Goal: Check status: Check status

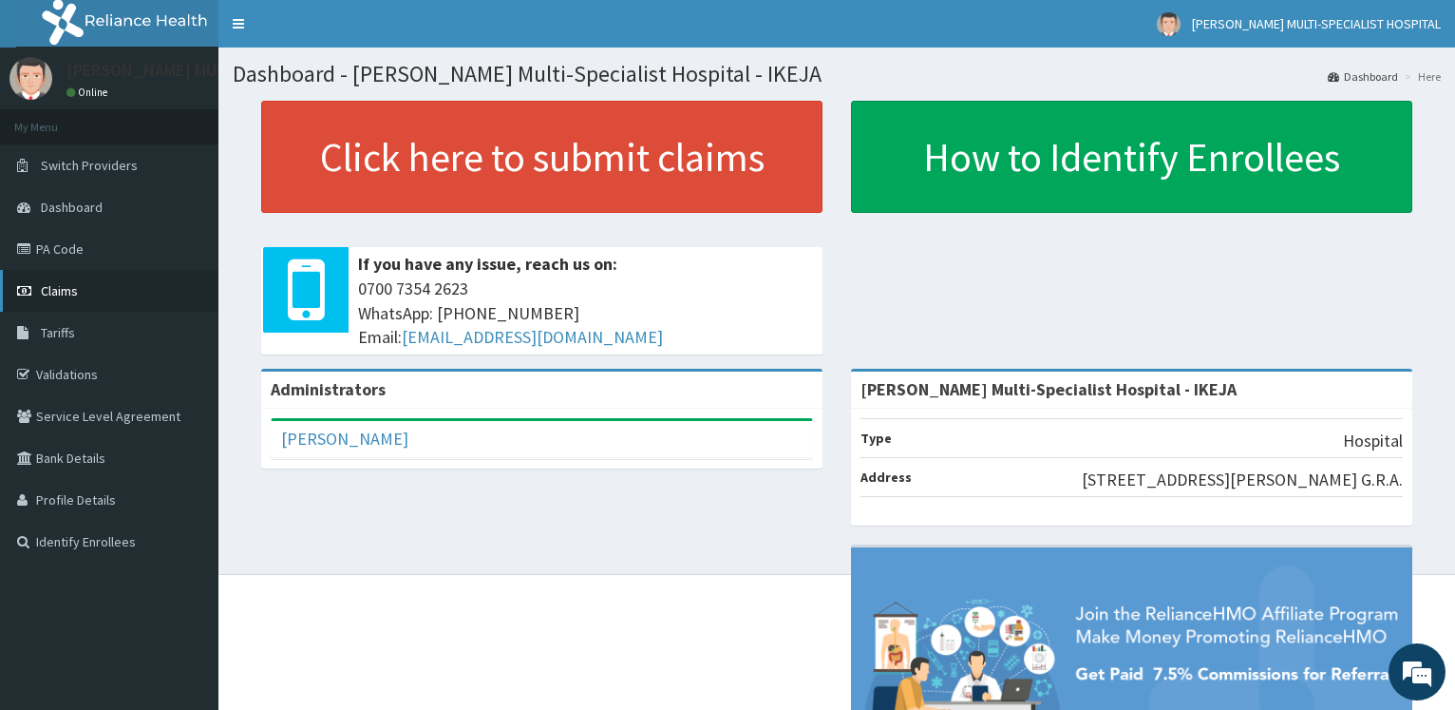
click at [84, 284] on link "Claims" at bounding box center [109, 291] width 218 height 42
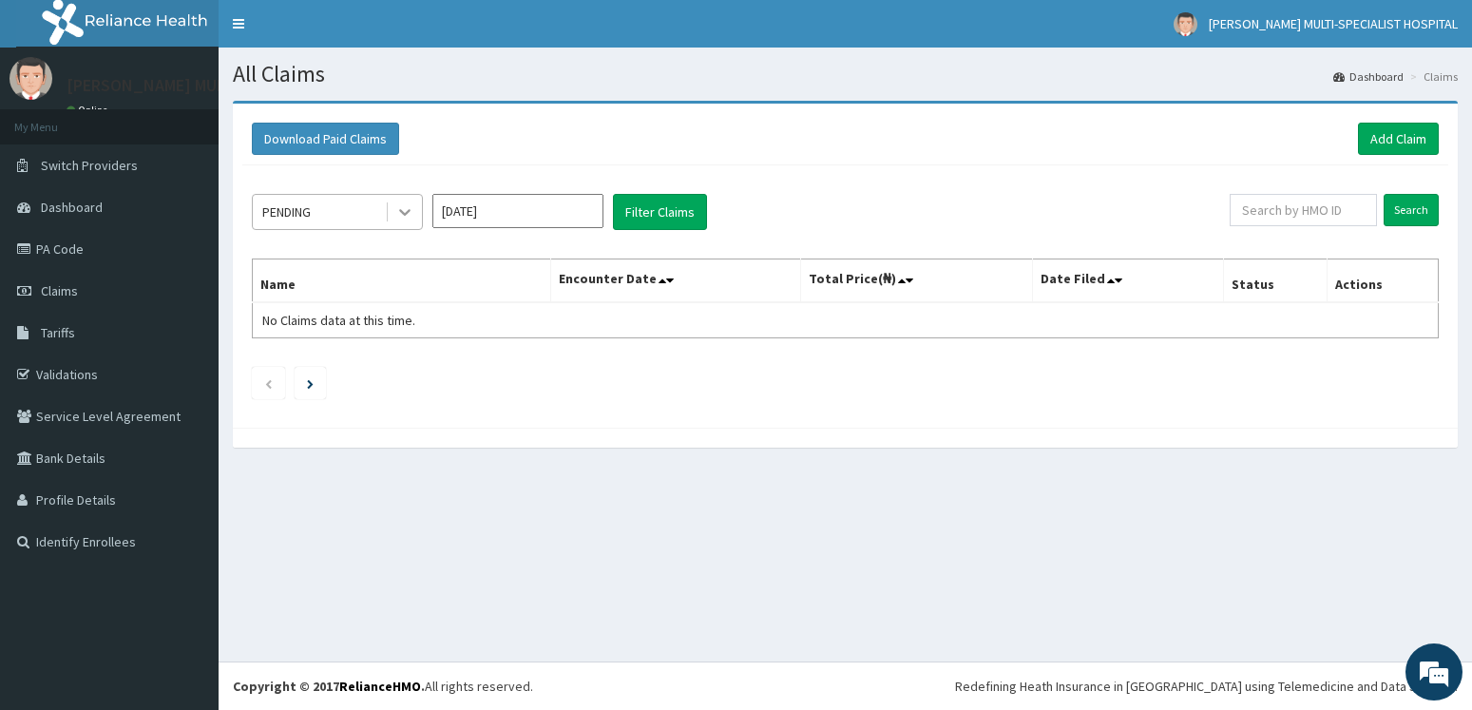
click at [400, 224] on div at bounding box center [405, 212] width 34 height 34
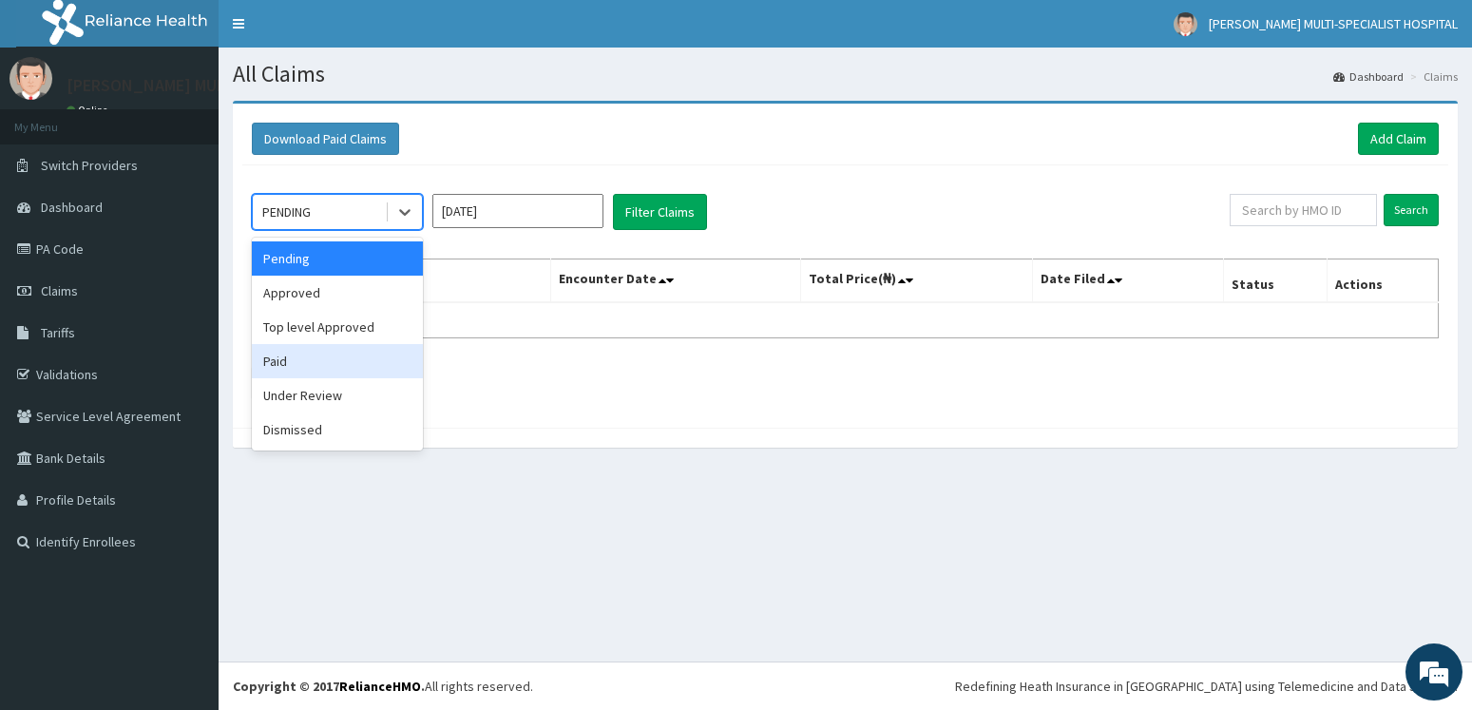
click at [294, 365] on div "Paid" at bounding box center [337, 361] width 171 height 34
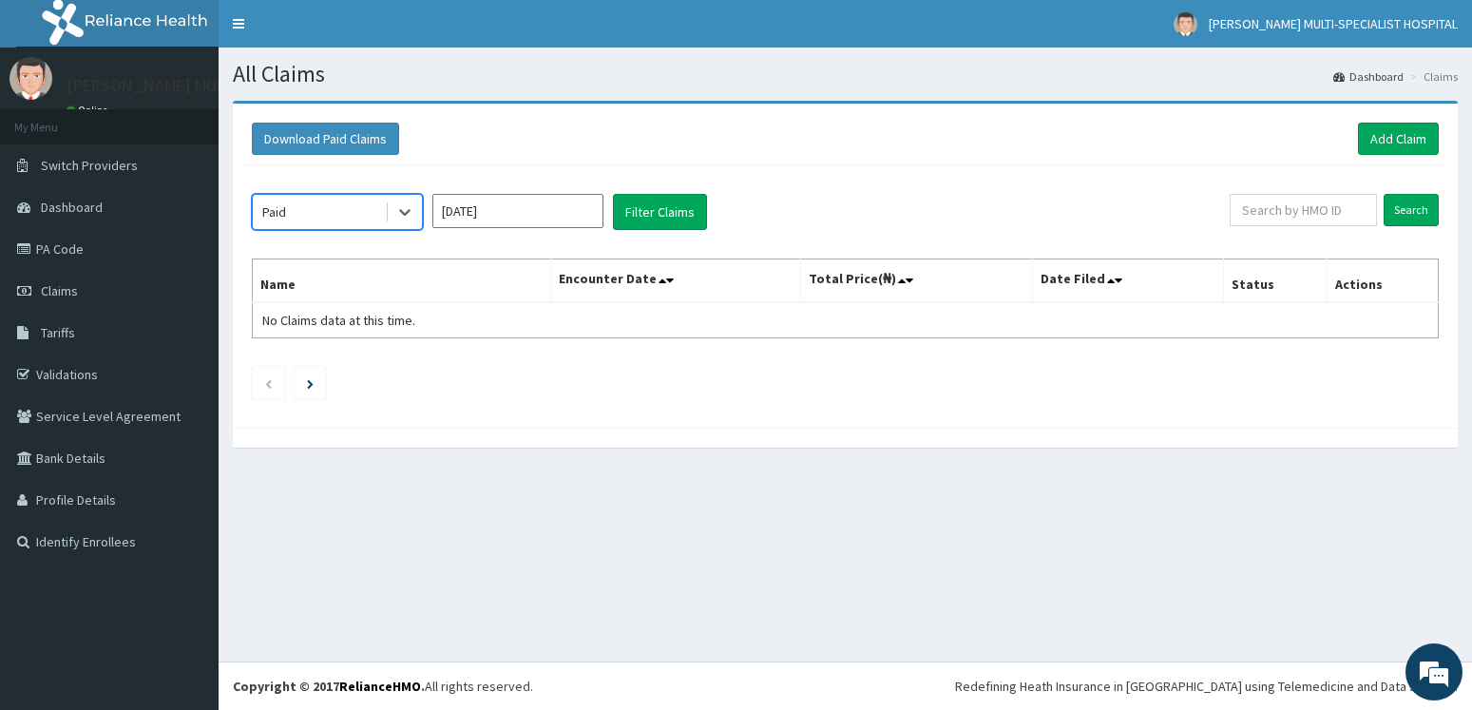
click at [527, 217] on input "Aug 2025" at bounding box center [517, 211] width 171 height 34
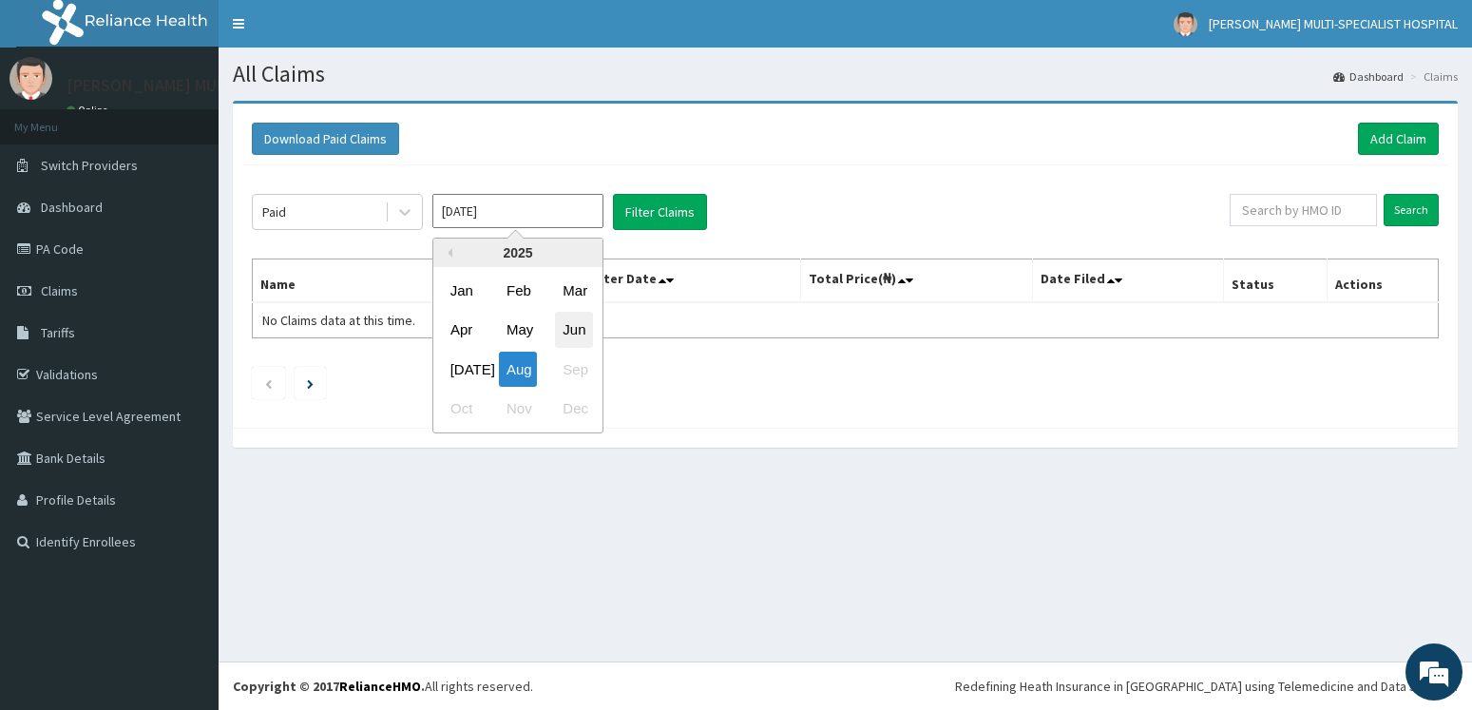
click at [568, 328] on div "Jun" at bounding box center [574, 330] width 38 height 35
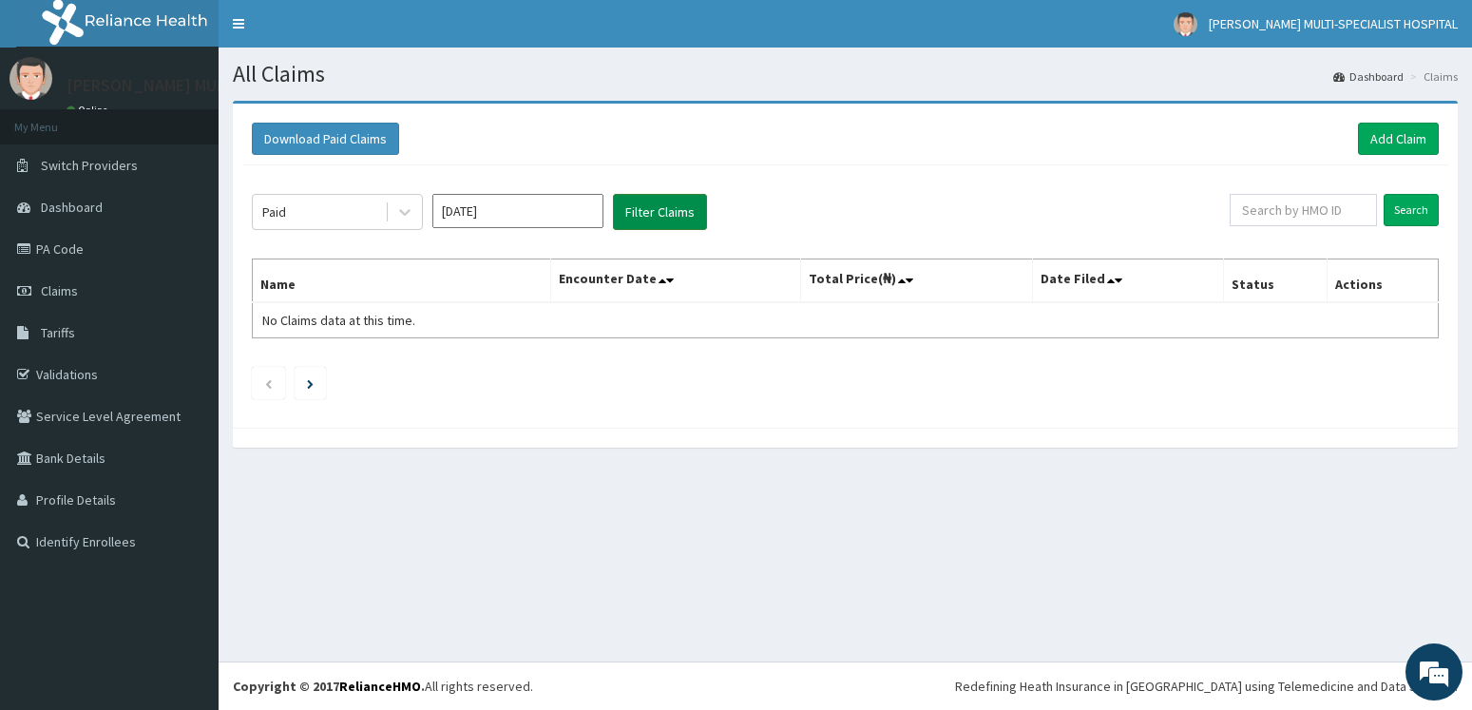
click at [677, 198] on button "Filter Claims" at bounding box center [660, 212] width 94 height 36
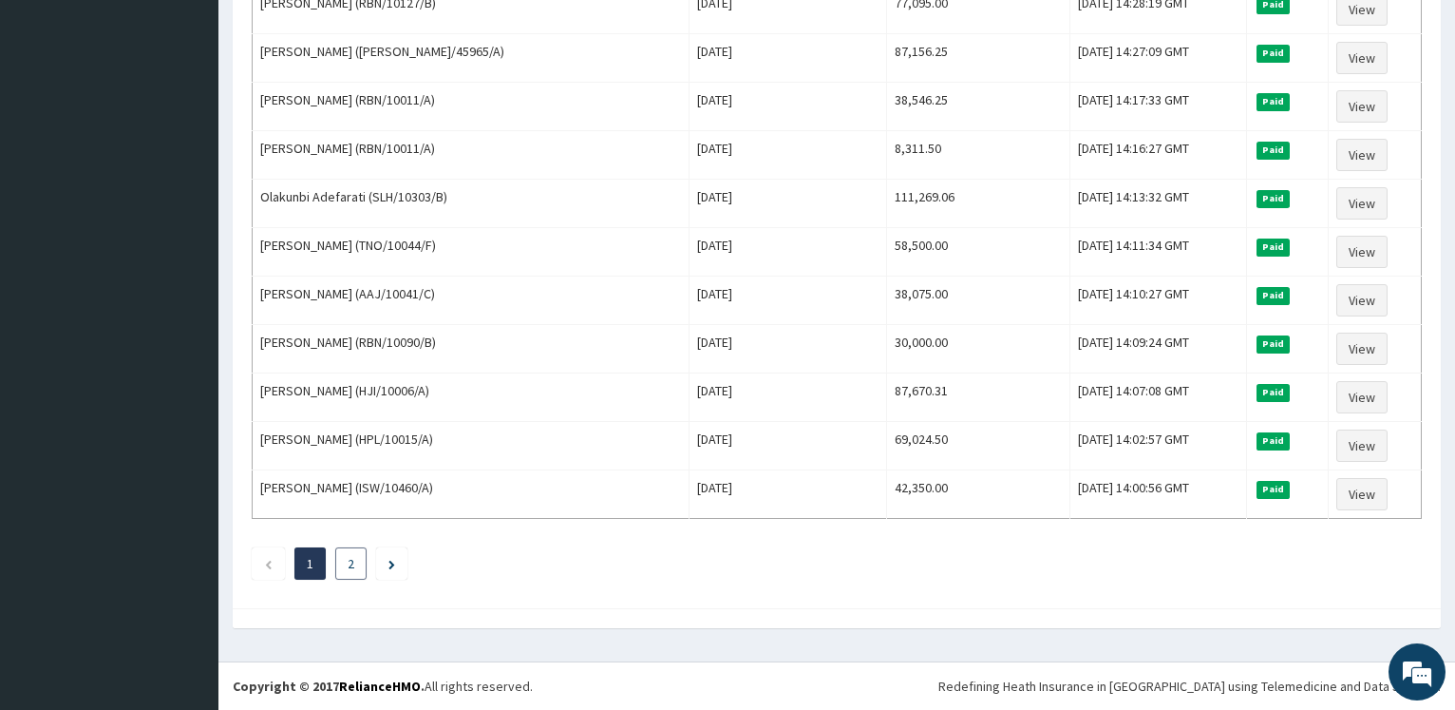
click at [350, 560] on link "2" at bounding box center [351, 563] width 7 height 17
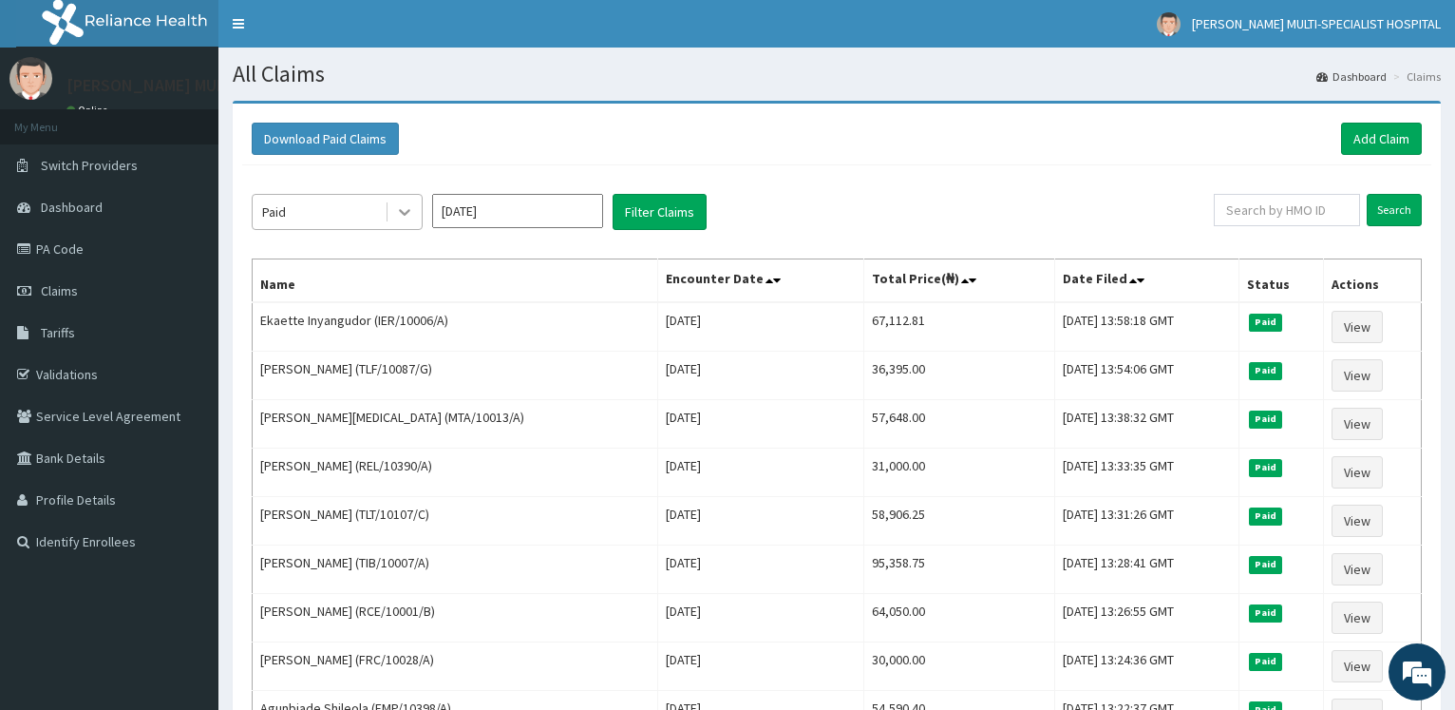
click at [393, 216] on div at bounding box center [405, 212] width 34 height 34
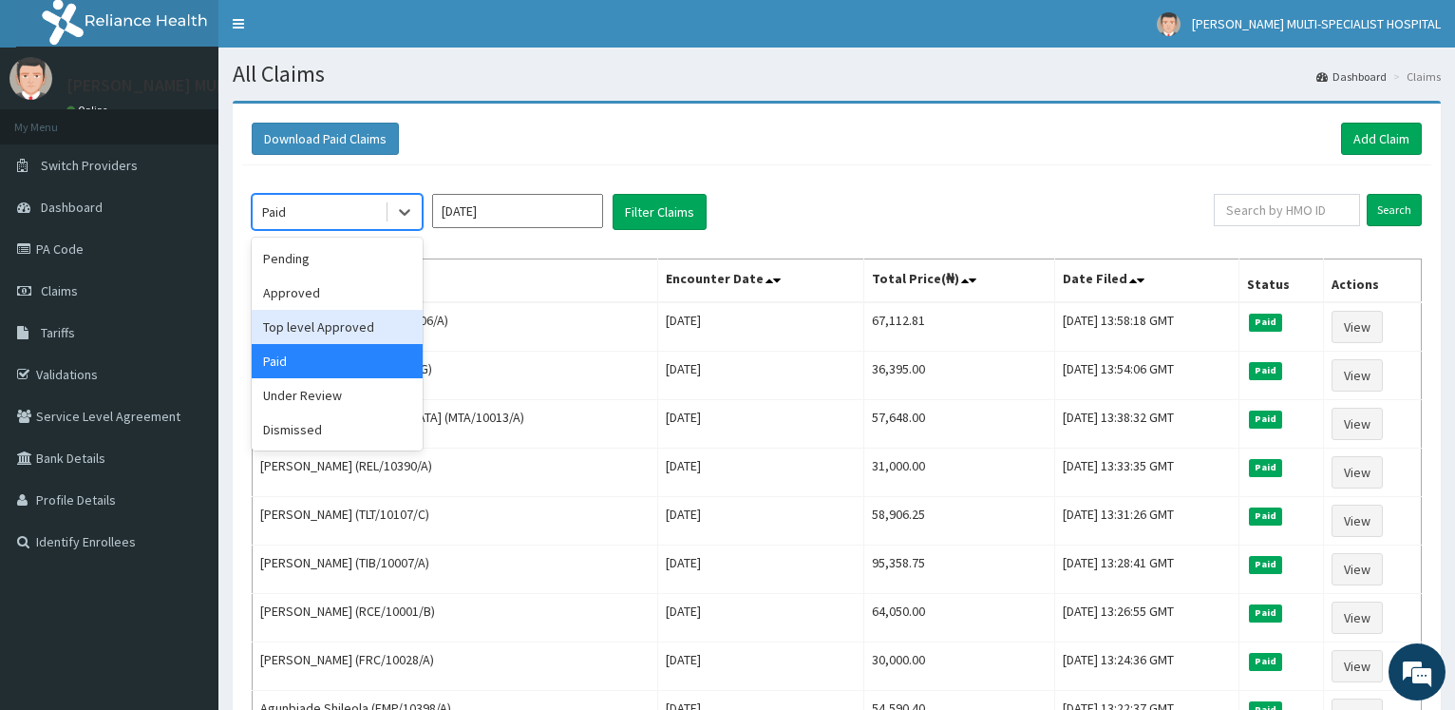
click at [324, 320] on div "Top level Approved" at bounding box center [337, 327] width 171 height 34
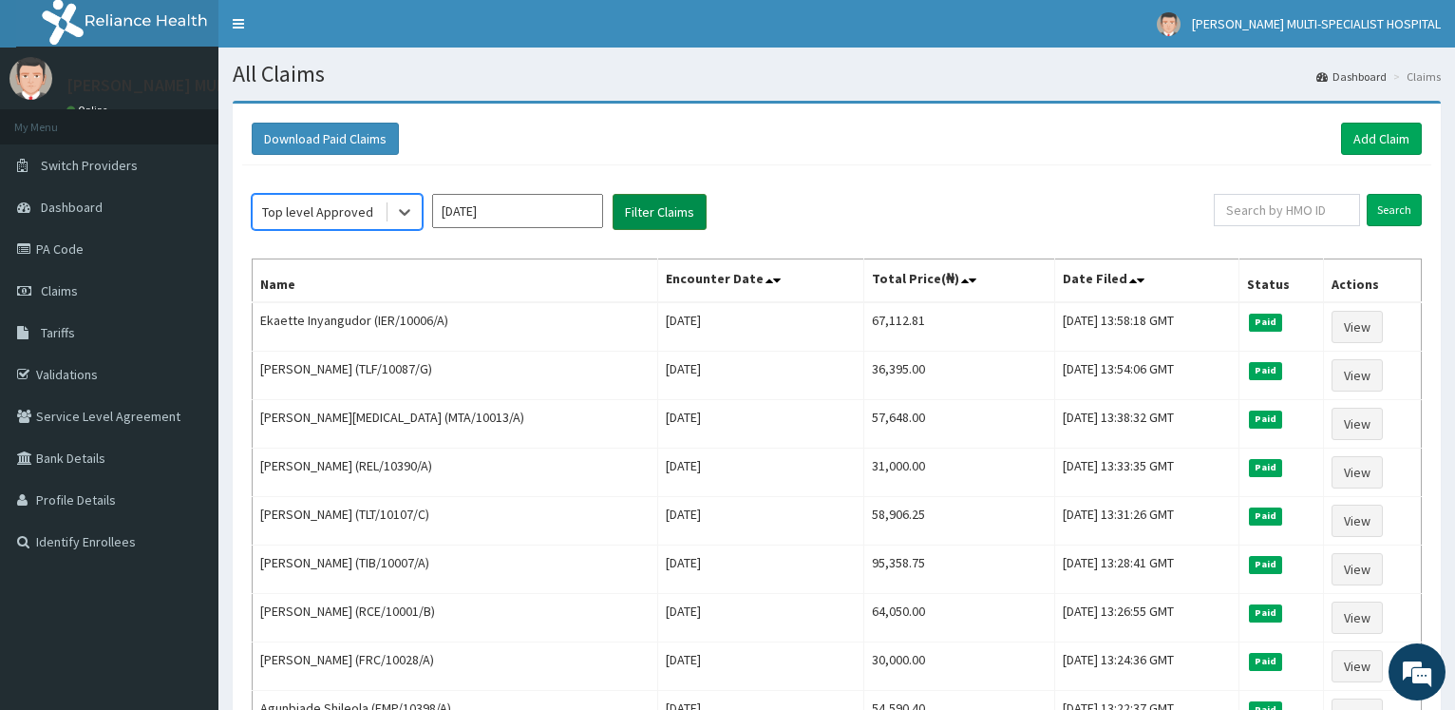
click at [693, 204] on button "Filter Claims" at bounding box center [660, 212] width 94 height 36
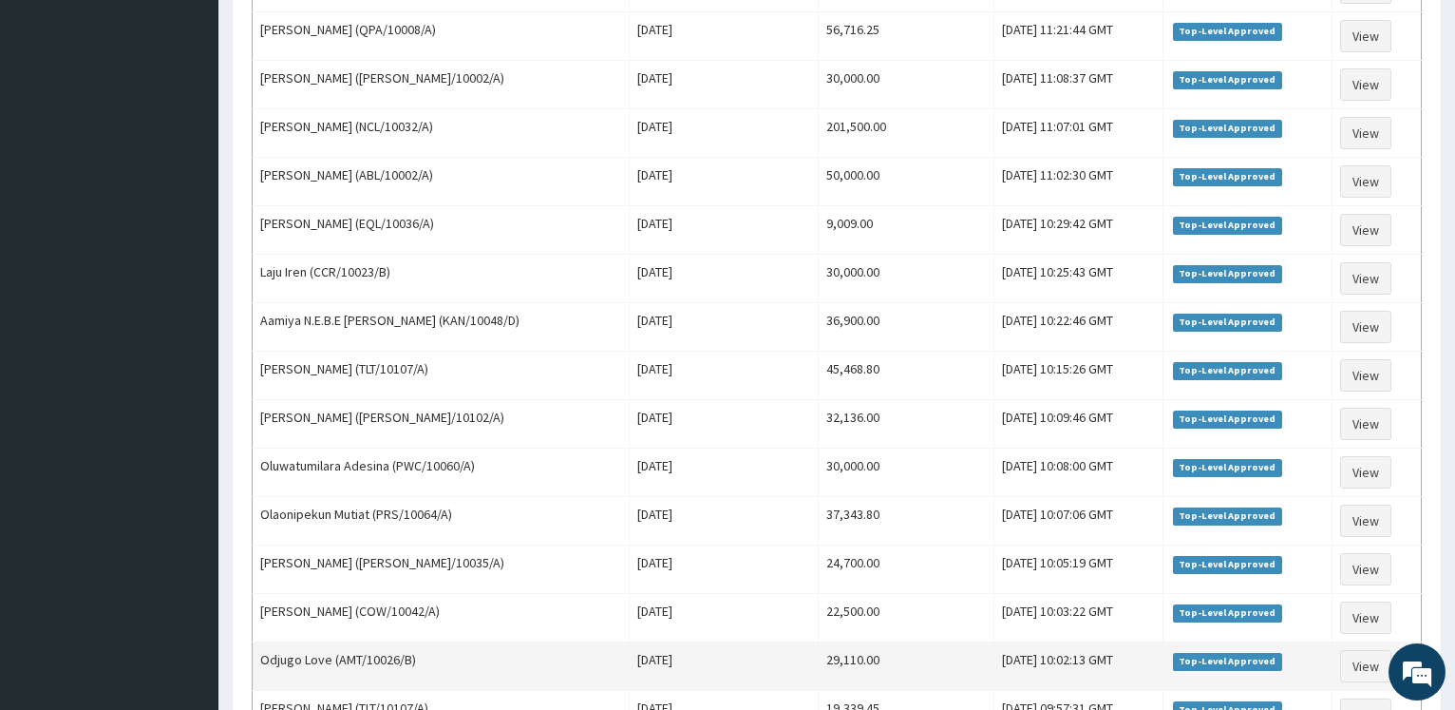
scroll to position [2207, 0]
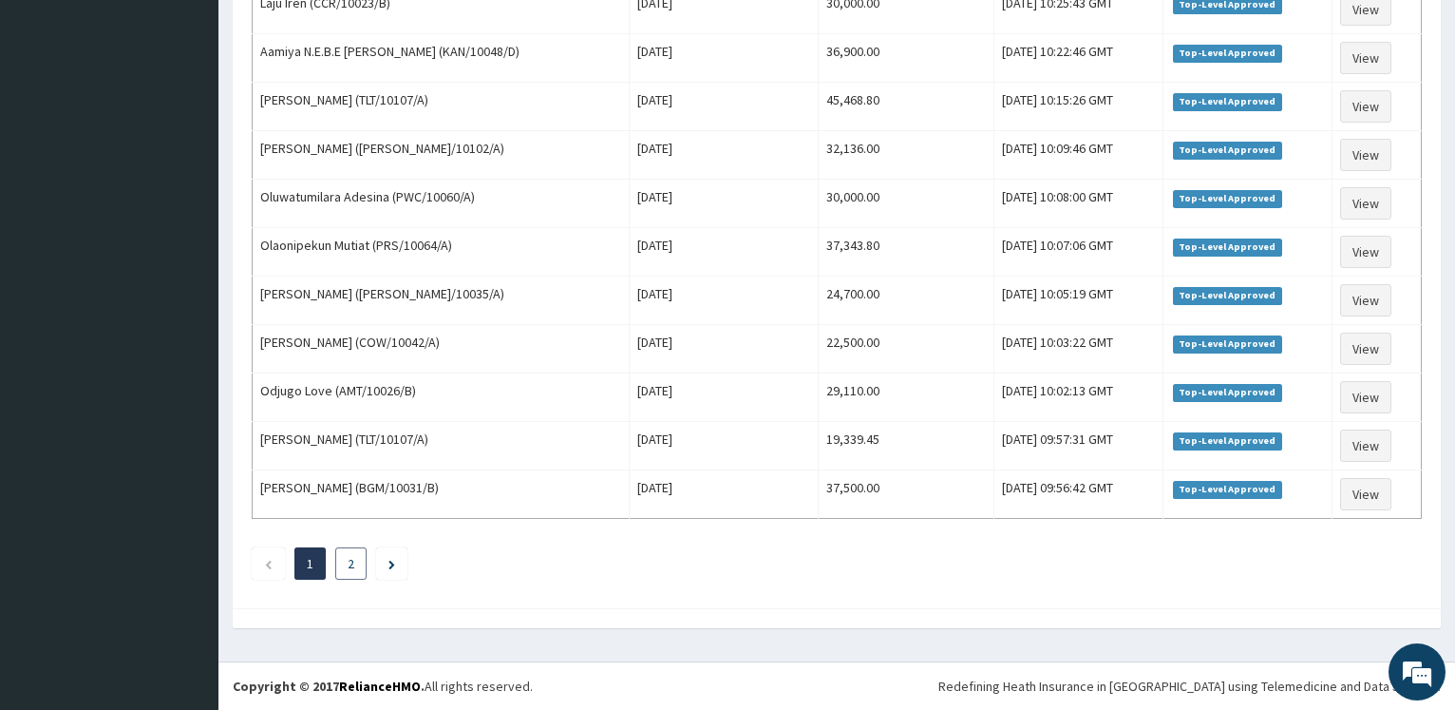
click at [350, 565] on link "2" at bounding box center [351, 563] width 7 height 17
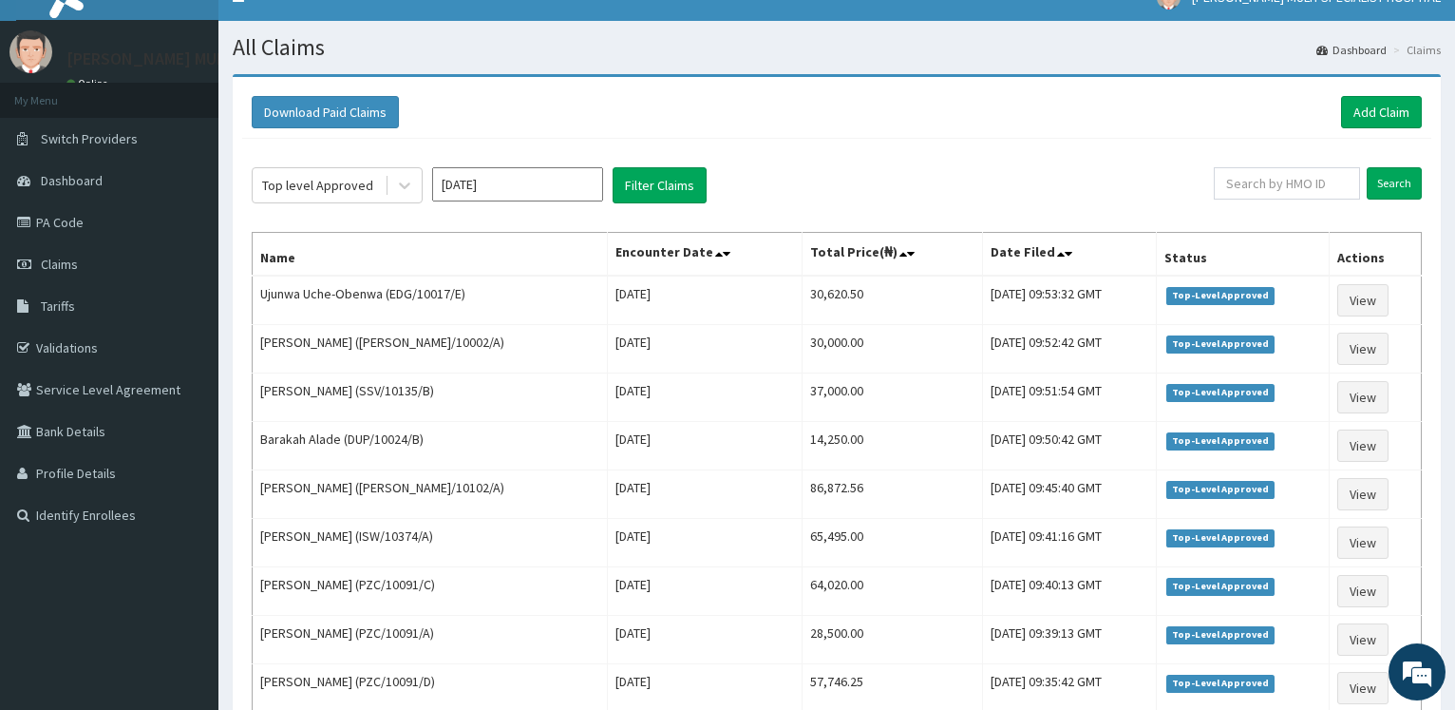
scroll to position [0, 0]
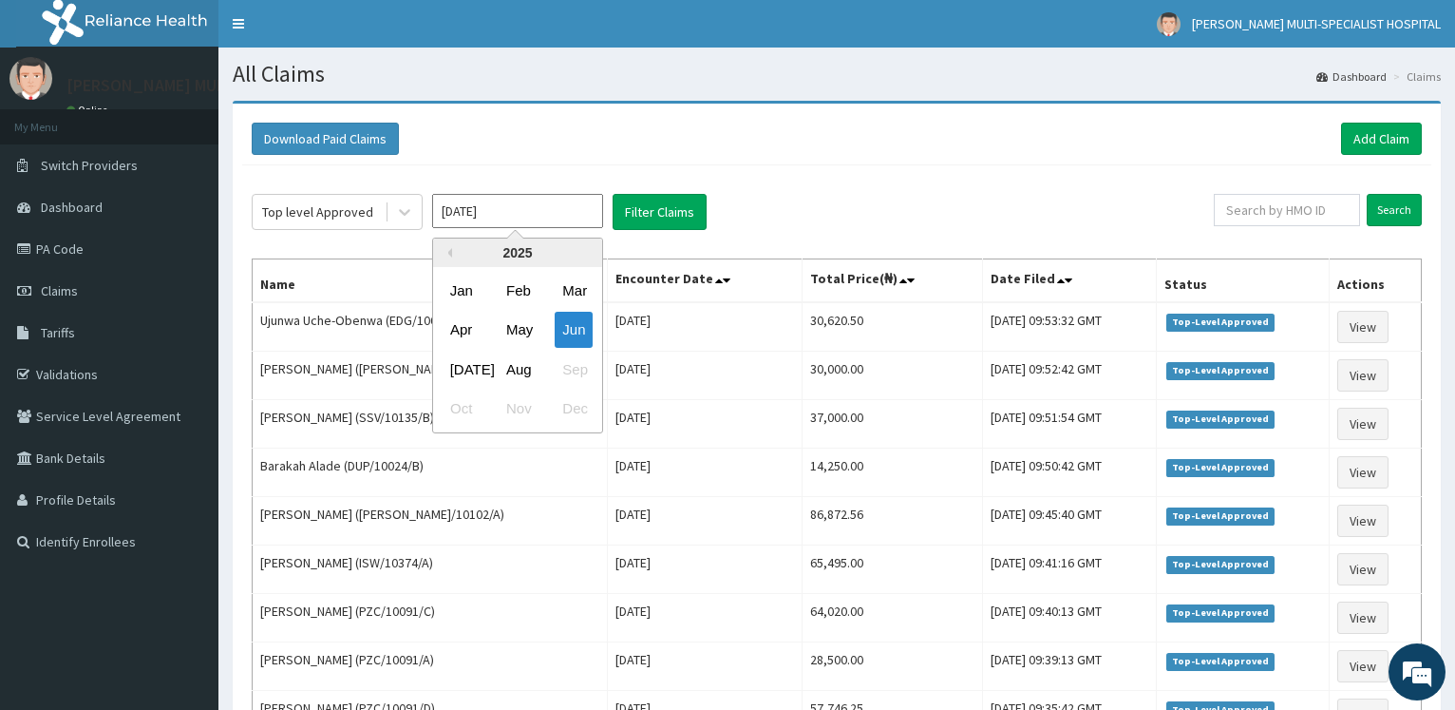
click at [517, 218] on input "Jun 2025" at bounding box center [517, 211] width 171 height 34
click at [460, 370] on div "Jul" at bounding box center [462, 368] width 38 height 35
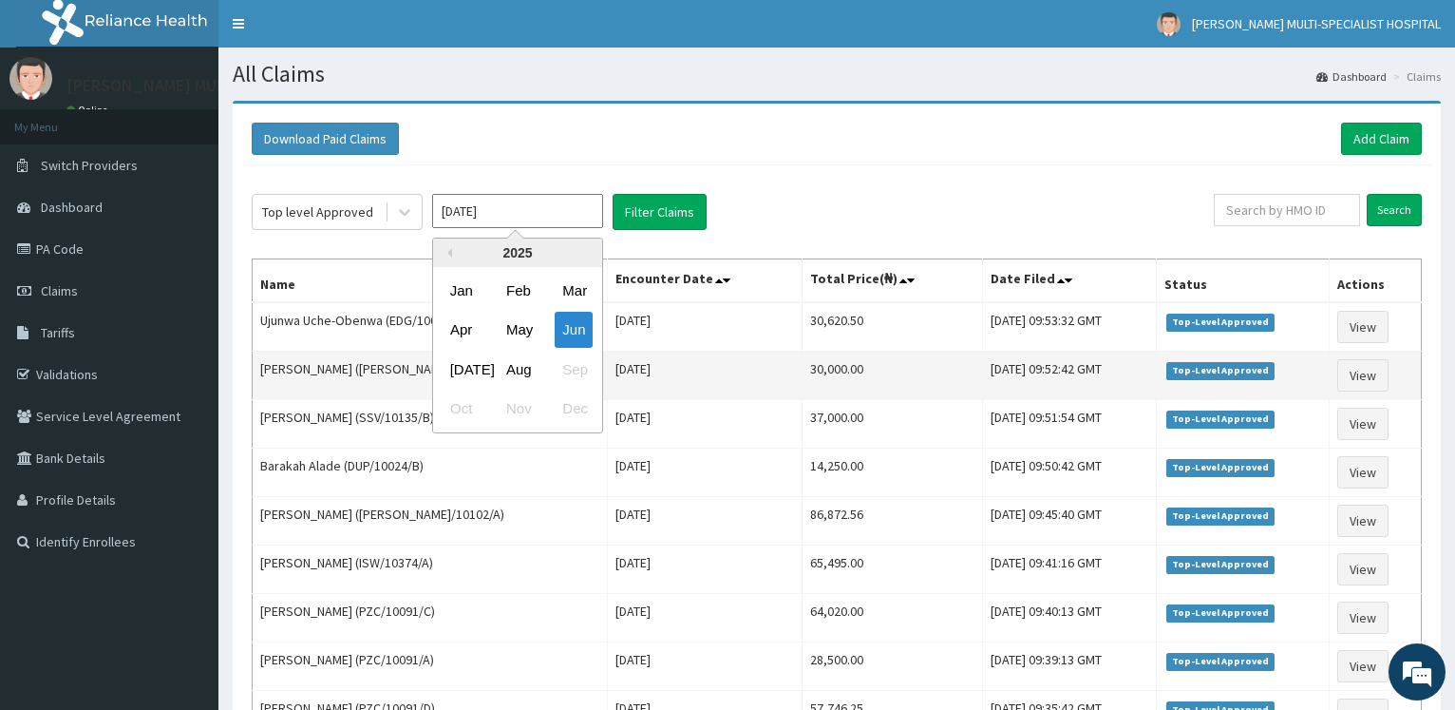
type input "[DATE]"
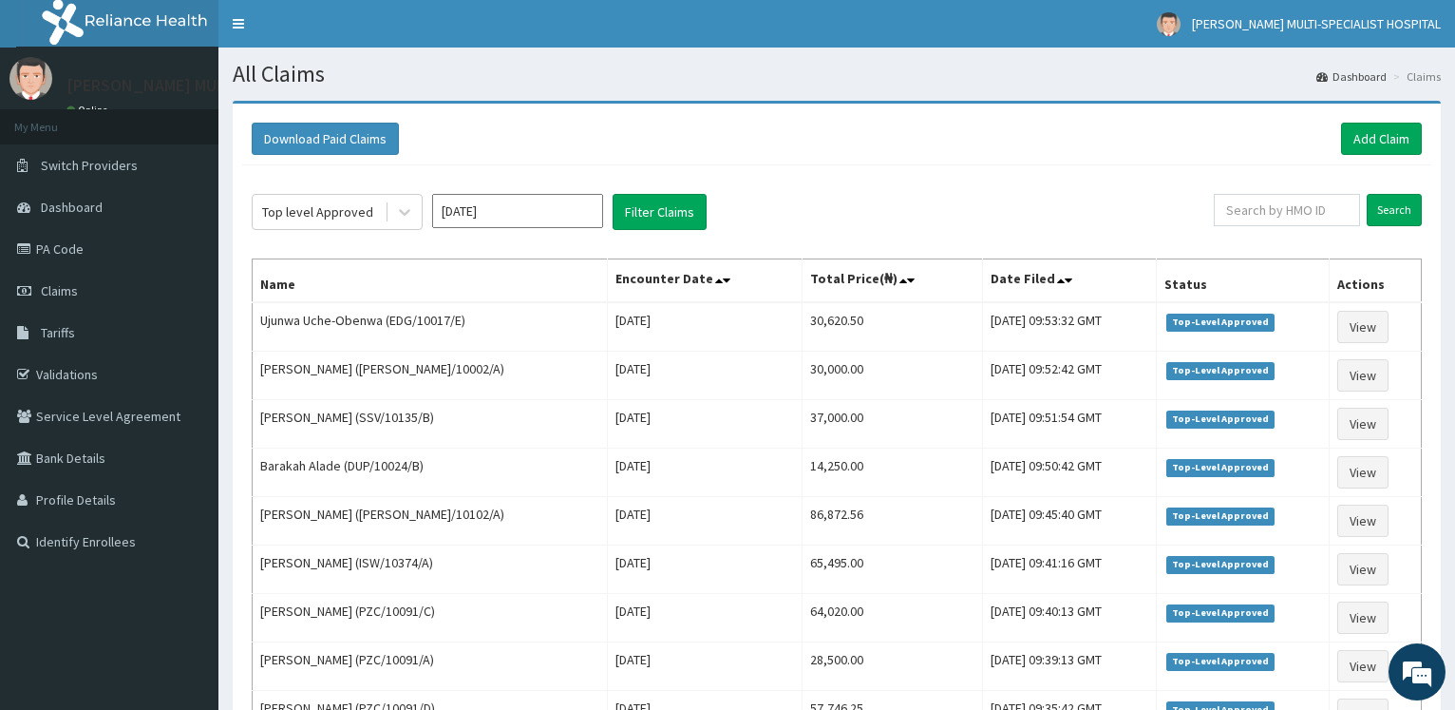
click at [661, 218] on button "Filter Claims" at bounding box center [660, 212] width 94 height 36
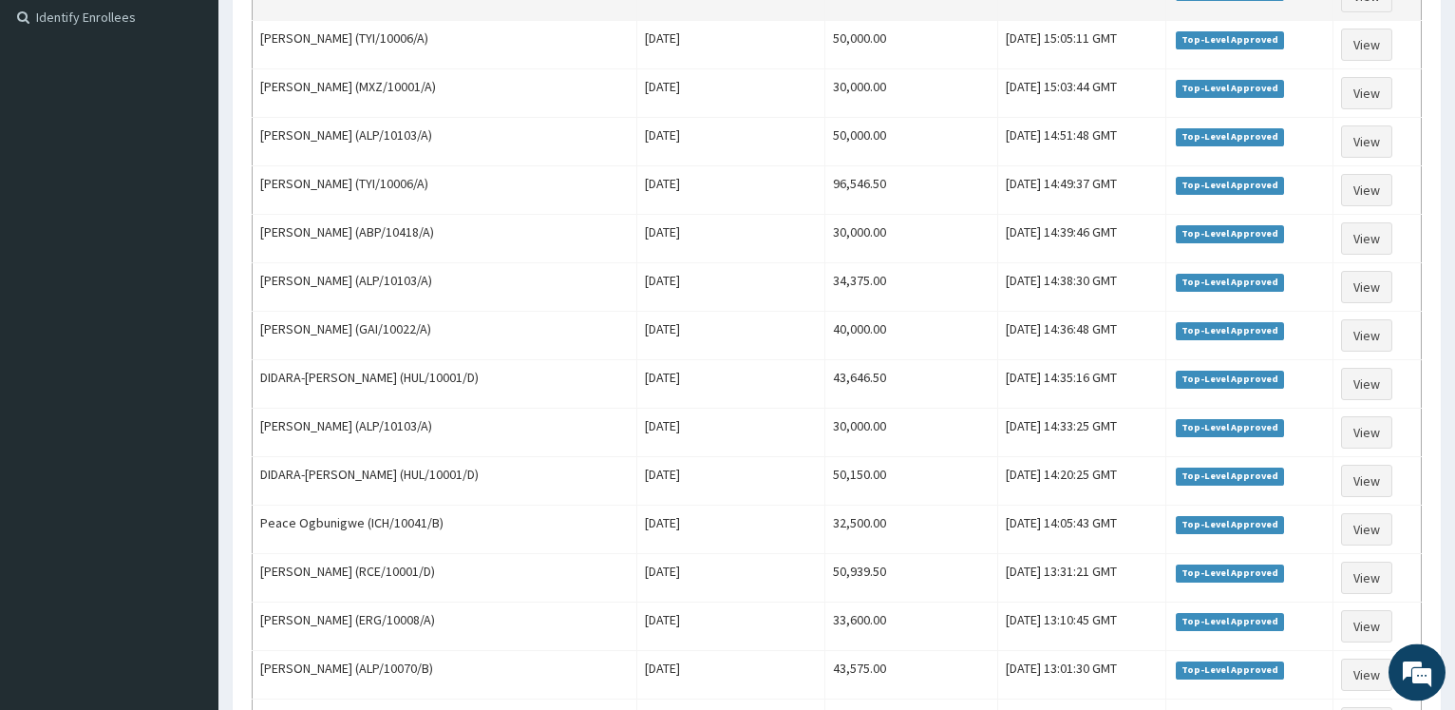
scroll to position [463, 0]
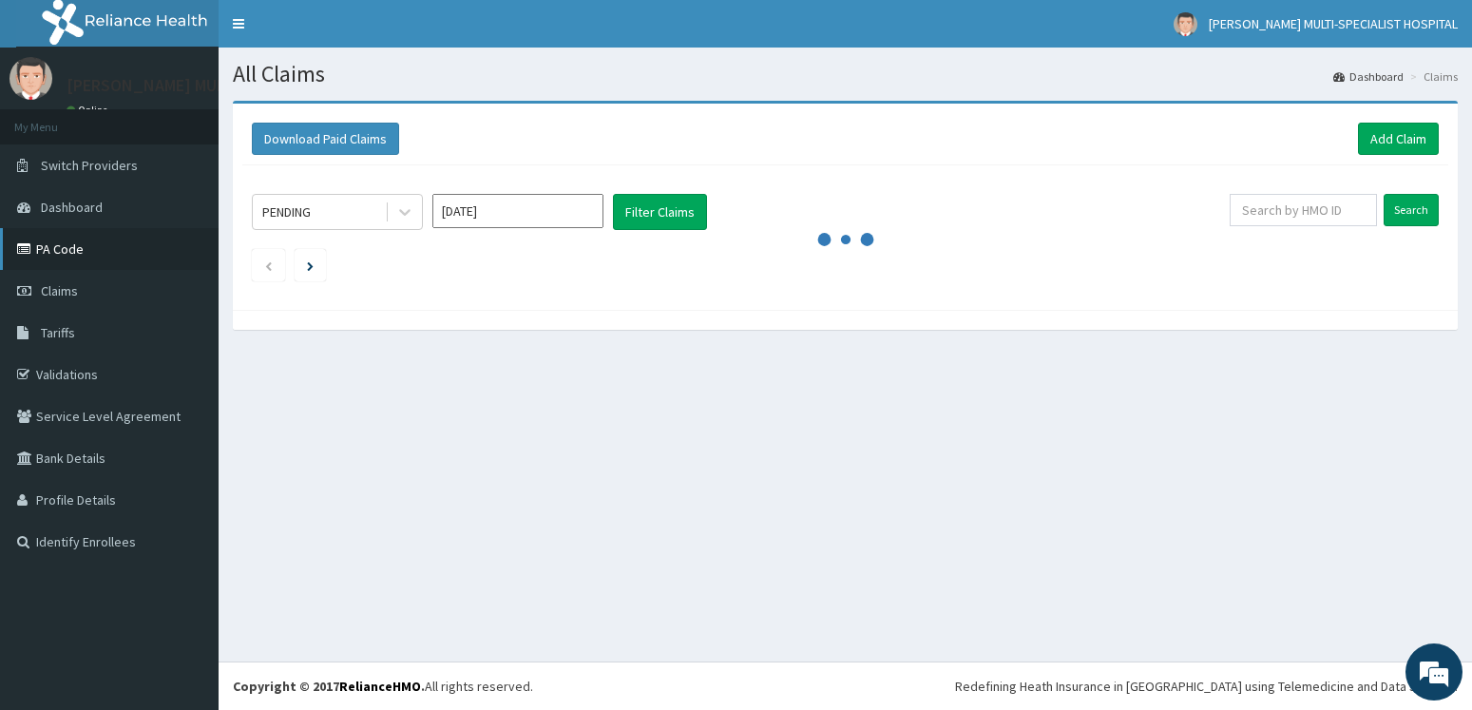
click at [87, 251] on link "PA Code" at bounding box center [109, 249] width 218 height 42
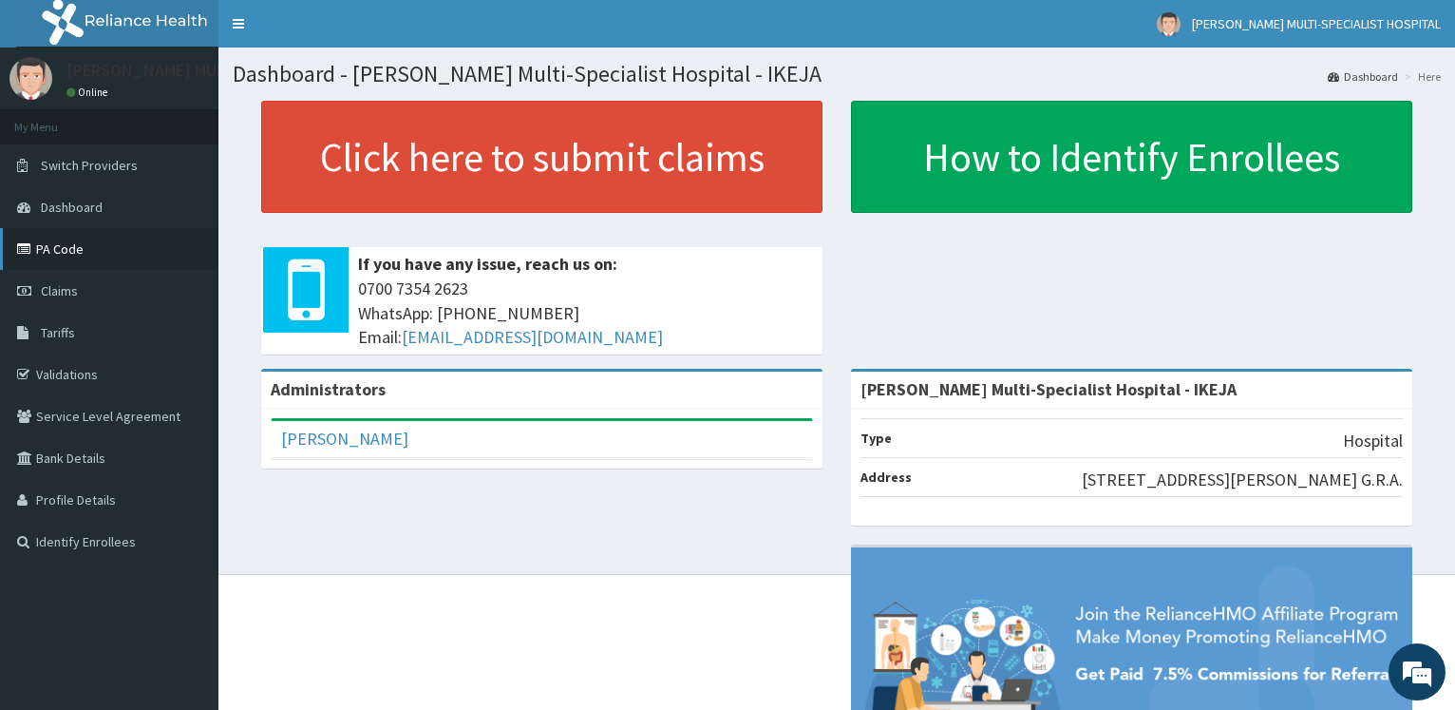
click at [77, 243] on link "PA Code" at bounding box center [109, 249] width 218 height 42
